Goal: Check status: Check status

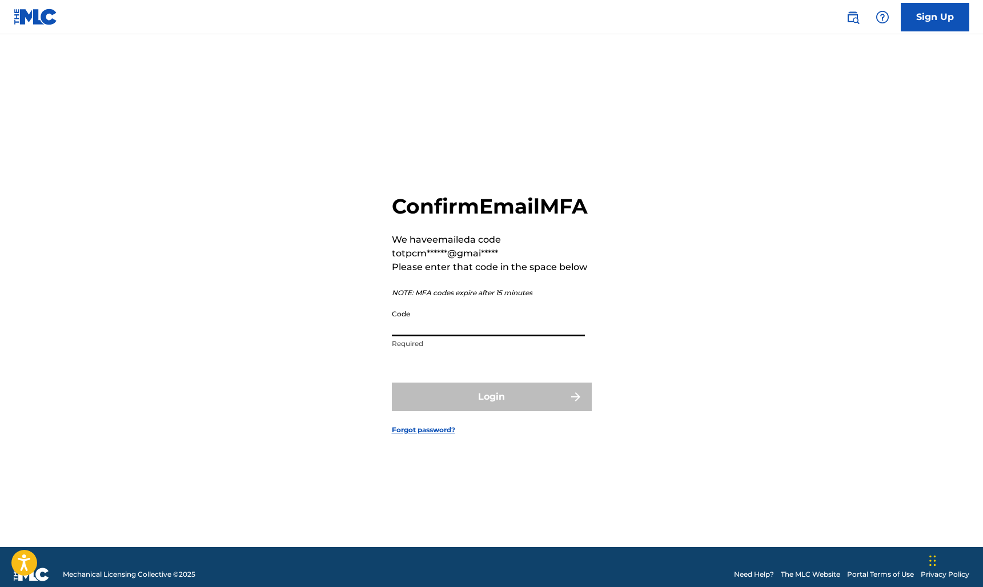
click at [454, 335] on input "Code" at bounding box center [488, 320] width 193 height 33
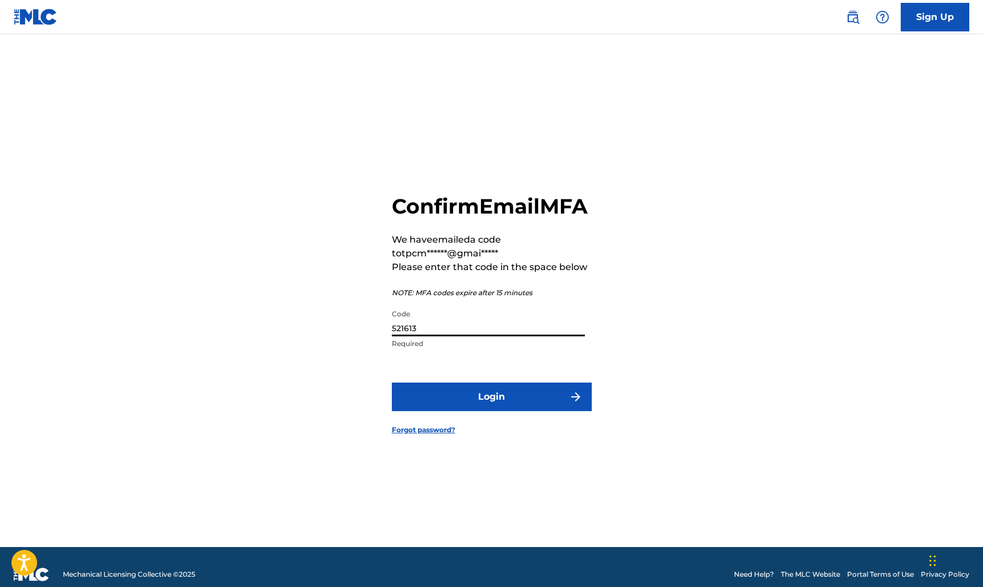
type input "521613"
click at [516, 411] on button "Login" at bounding box center [492, 397] width 200 height 29
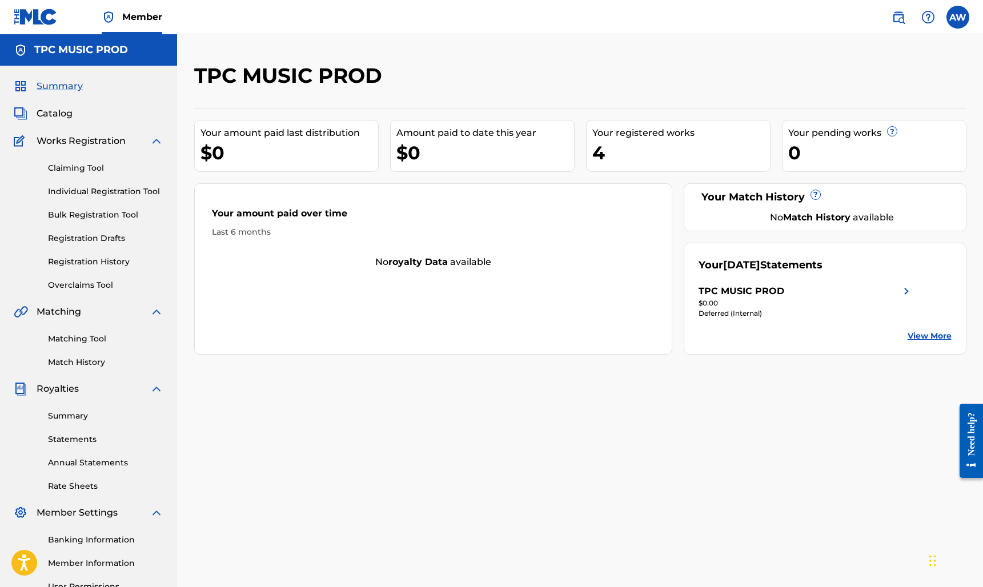
click at [90, 260] on link "Registration History" at bounding box center [105, 262] width 115 height 12
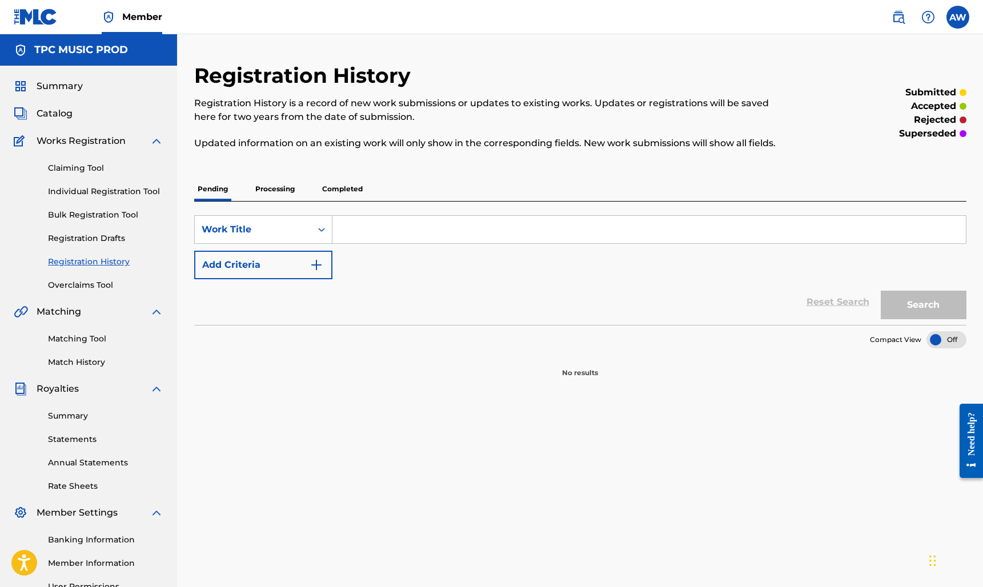
click at [283, 189] on p "Processing" at bounding box center [275, 189] width 46 height 24
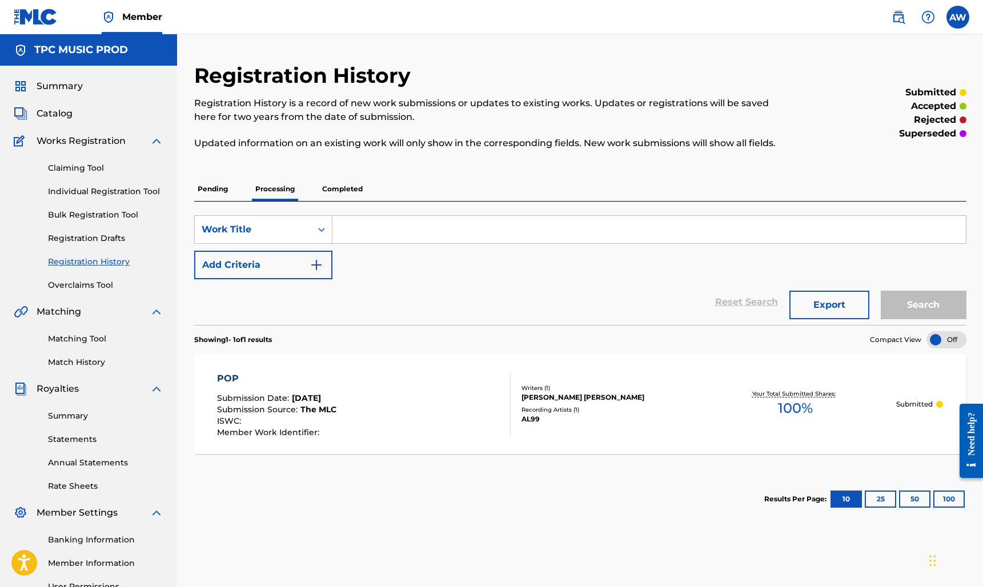
click at [422, 401] on div "POP Submission Date : Aug 20, 2025 Submission Source : The MLC ISWC : Member Wo…" at bounding box center [363, 404] width 293 height 65
